Goal: Task Accomplishment & Management: Manage account settings

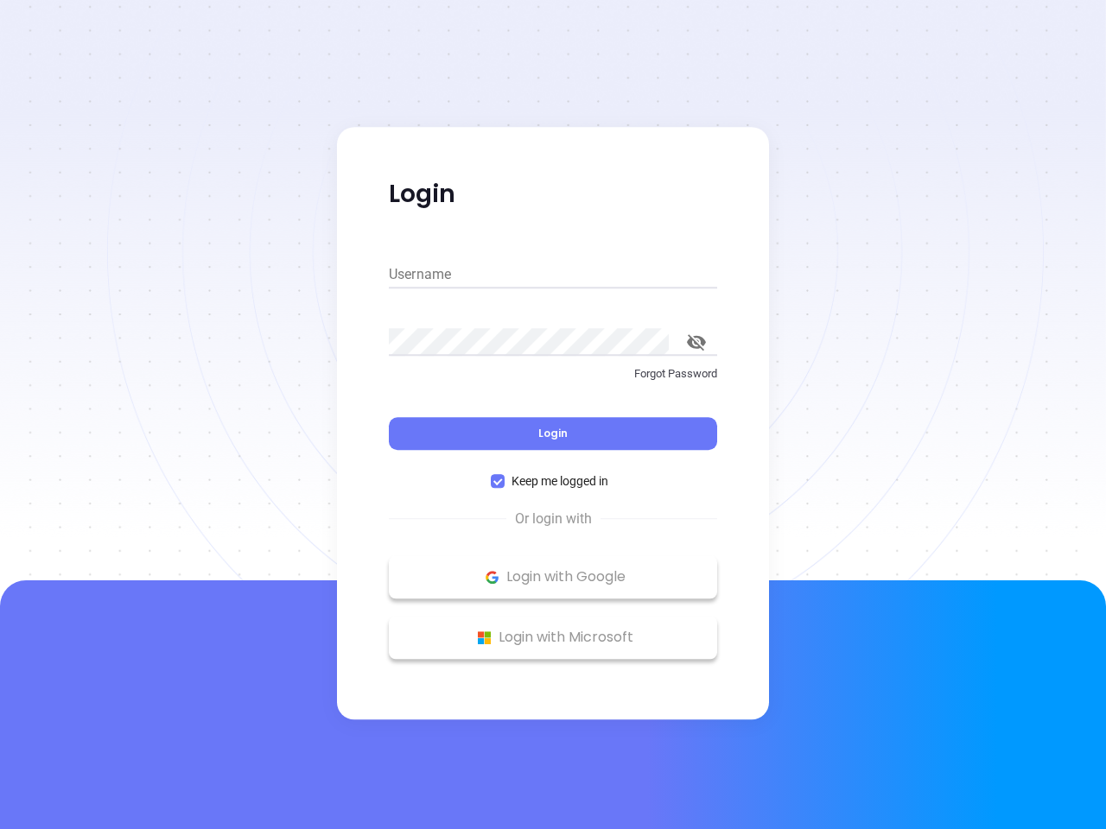
click at [553, 415] on div "Login" at bounding box center [553, 423] width 328 height 54
click at [553, 275] on input "Username" at bounding box center [553, 275] width 328 height 28
click at [696, 342] on icon "toggle password visibility" at bounding box center [696, 342] width 19 height 16
click at [553, 434] on span "Login" at bounding box center [552, 433] width 29 height 15
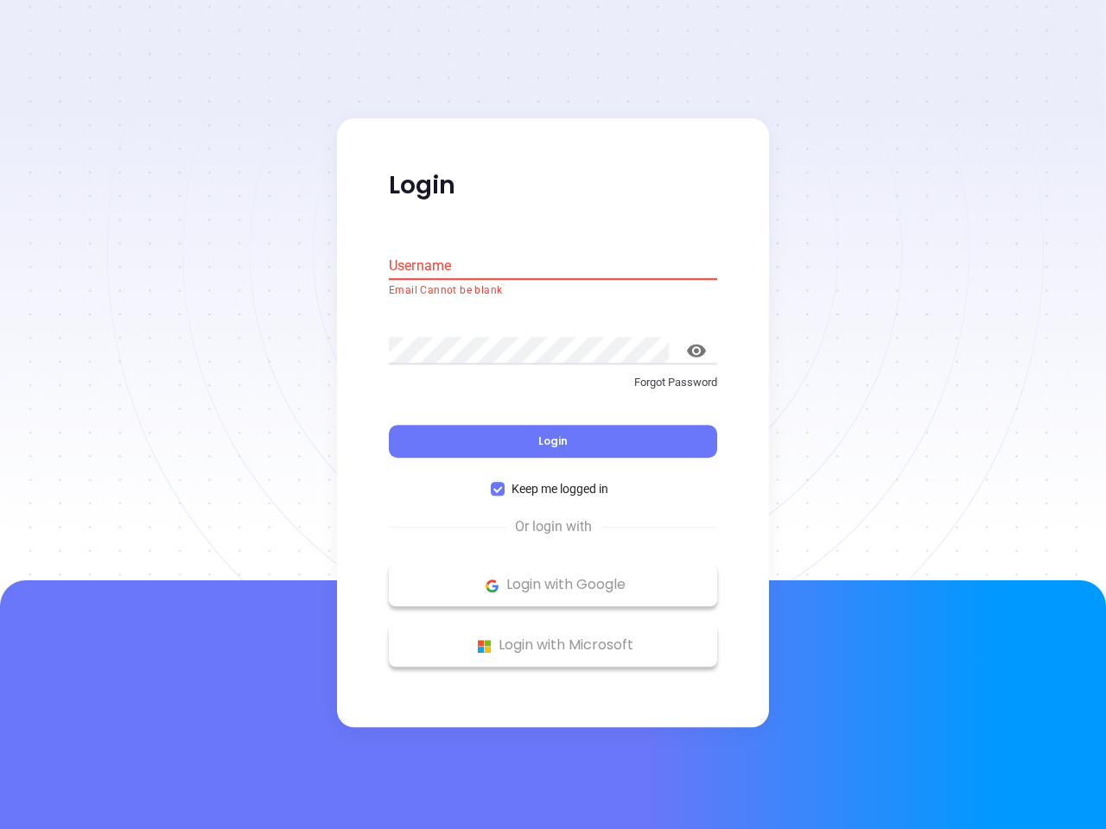
click at [553, 481] on span "Keep me logged in" at bounding box center [559, 489] width 111 height 19
click at [504, 483] on input "Keep me logged in" at bounding box center [498, 490] width 14 height 14
checkbox input "false"
click at [553, 577] on p "Login with Google" at bounding box center [552, 586] width 311 height 26
click at [553, 637] on p "Login with Microsoft" at bounding box center [552, 646] width 311 height 26
